Goal: Transaction & Acquisition: Subscribe to service/newsletter

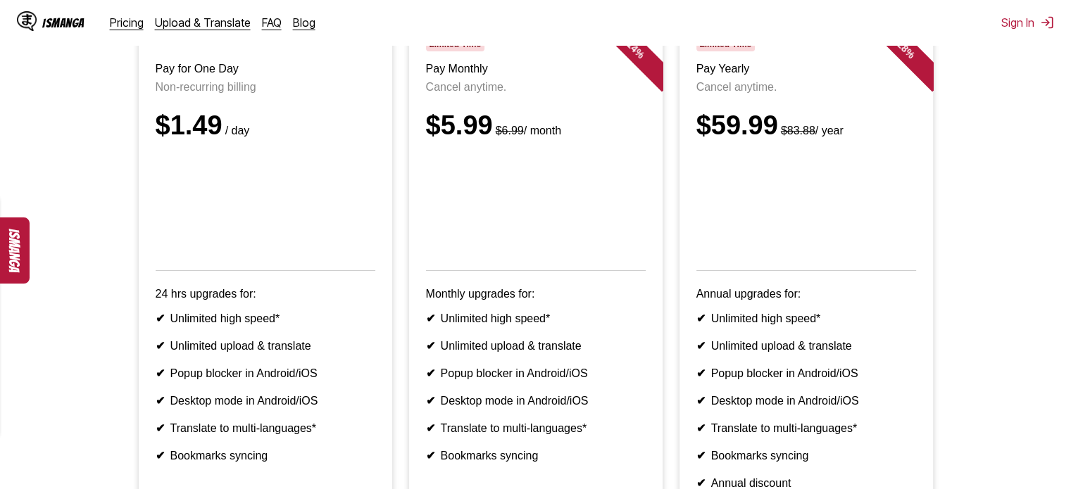
scroll to position [141, 0]
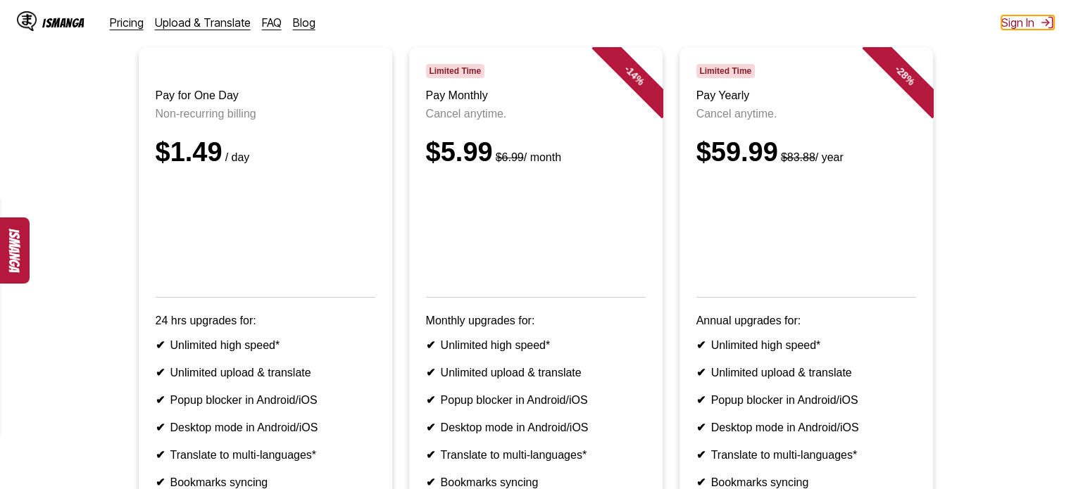
click at [1025, 23] on button "Sign In" at bounding box center [1027, 22] width 53 height 14
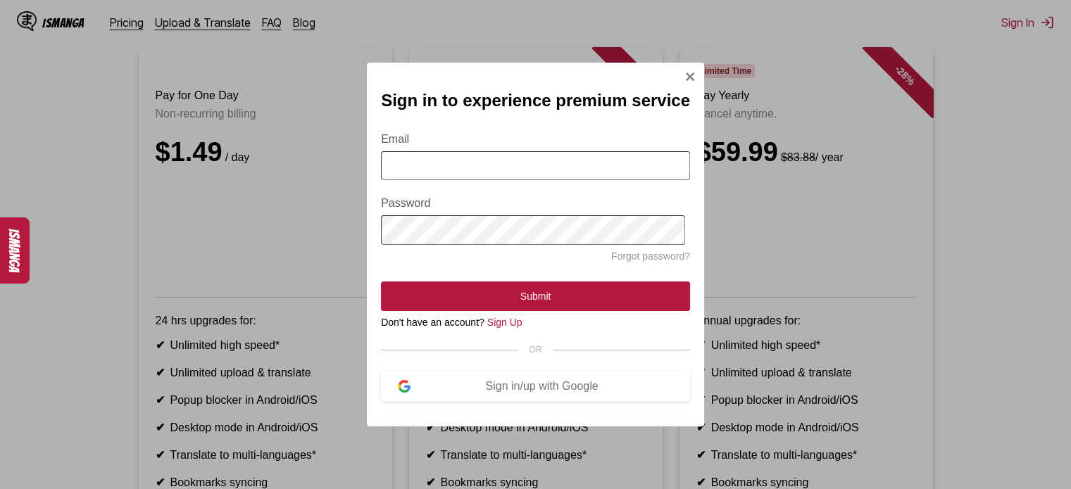
click at [465, 163] on input "Email" at bounding box center [535, 165] width 309 height 29
click at [566, 393] on div "Sign in/up with Google" at bounding box center [541, 386] width 263 height 13
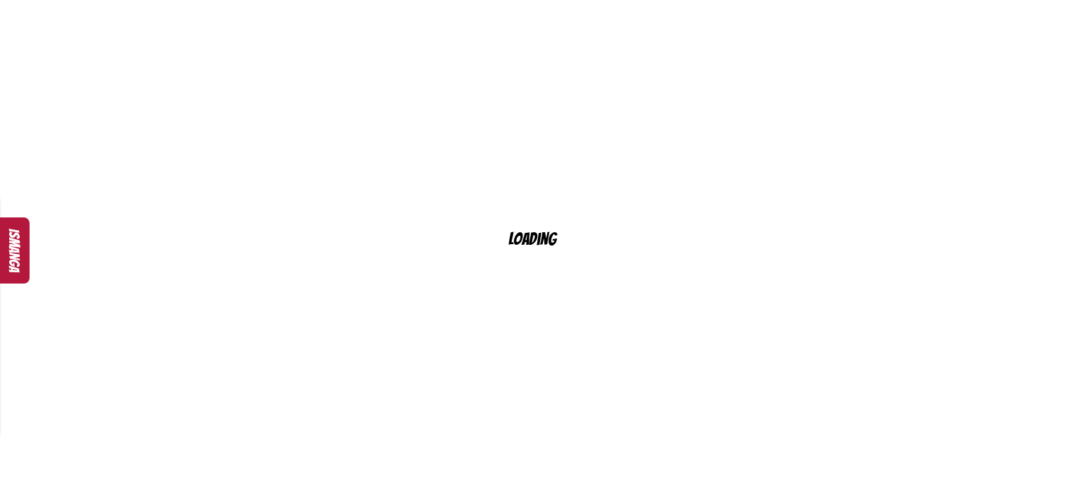
scroll to position [22, 0]
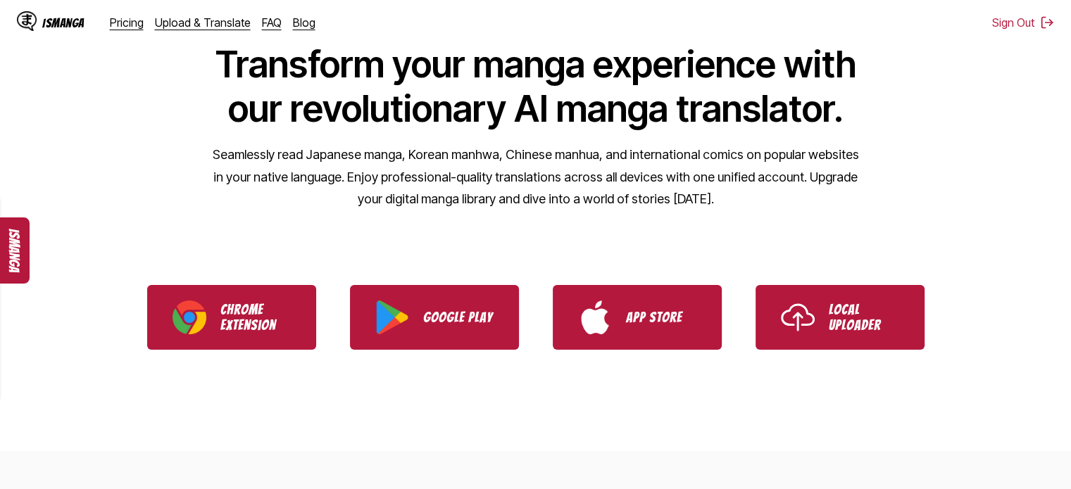
scroll to position [141, 0]
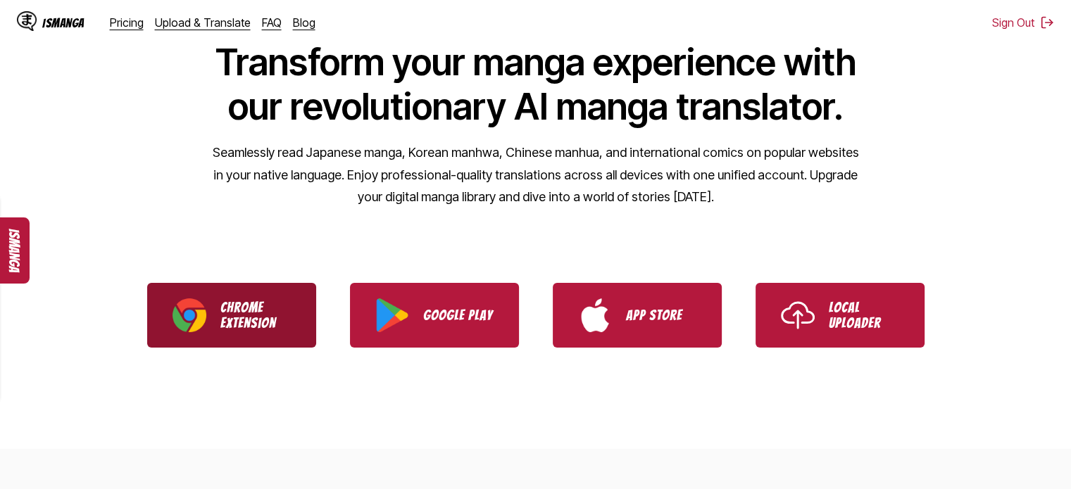
click at [168, 310] on link "Chrome Extension" at bounding box center [231, 315] width 169 height 65
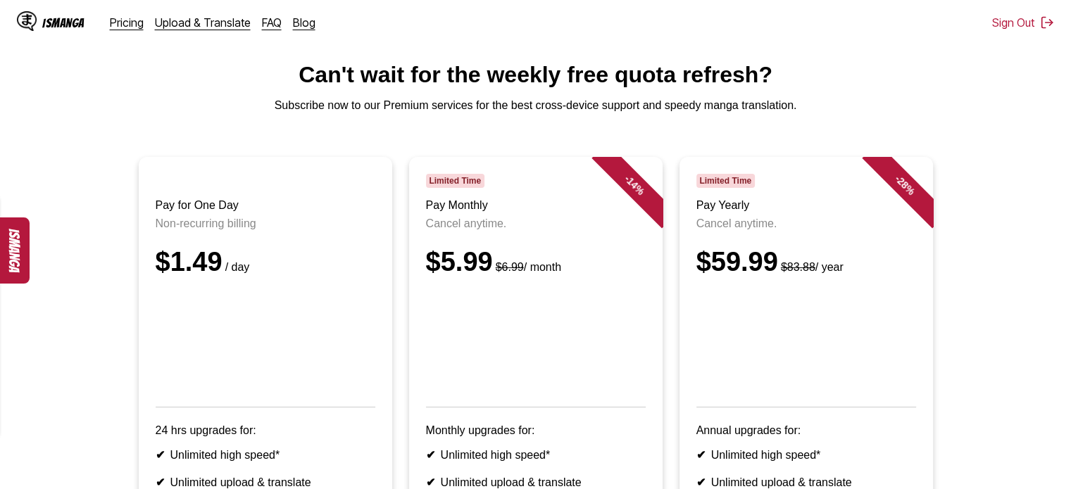
scroll to position [70, 0]
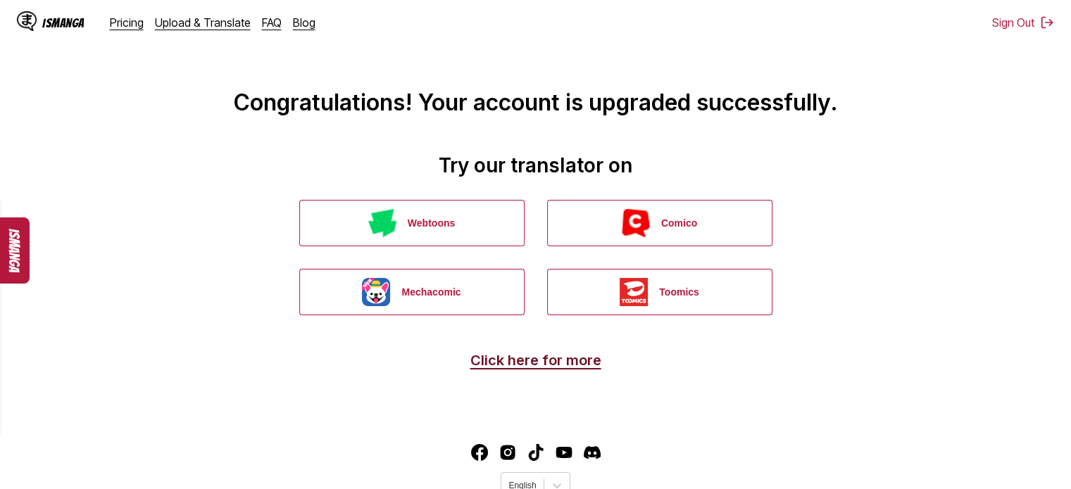
click at [526, 357] on link "Click here for more" at bounding box center [535, 360] width 131 height 17
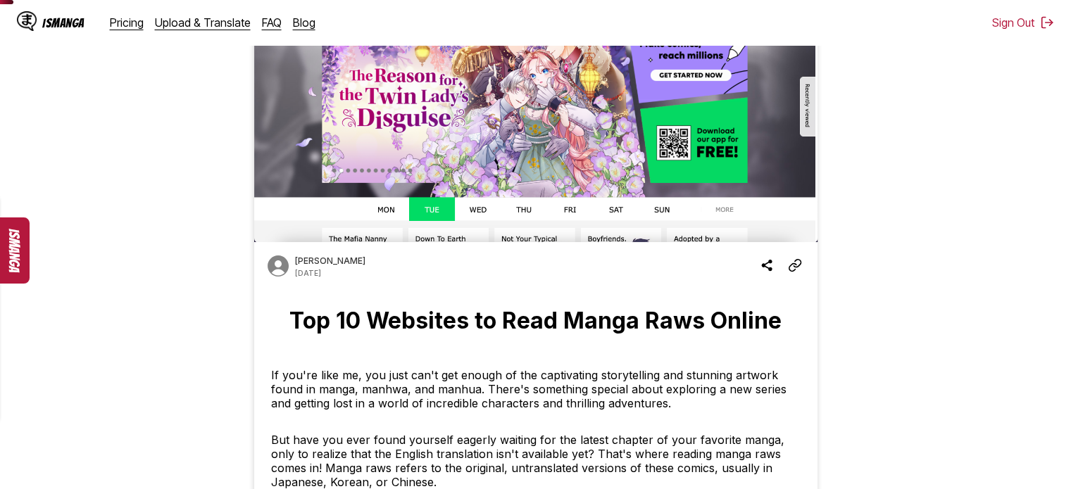
scroll to position [70, 0]
